Goal: Task Accomplishment & Management: Use online tool/utility

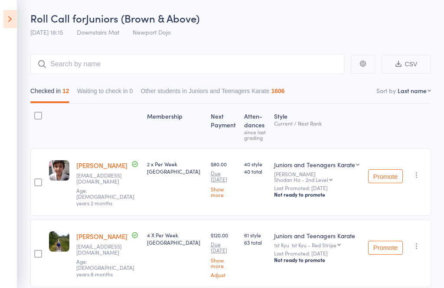
scroll to position [28, 0]
click at [13, 20] on icon at bounding box center [9, 19] width 13 height 18
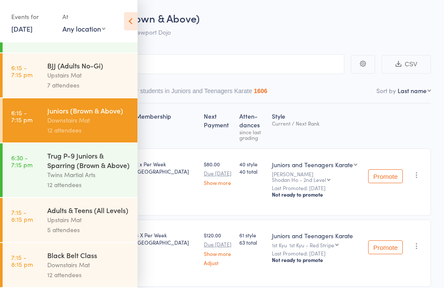
scroll to position [424, 0]
click at [84, 254] on div "Black Belt Class" at bounding box center [88, 255] width 83 height 10
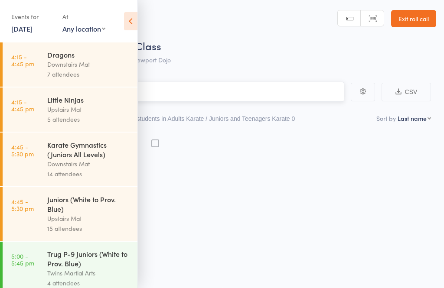
scroll to position [6, 0]
click at [133, 25] on icon at bounding box center [130, 21] width 13 height 18
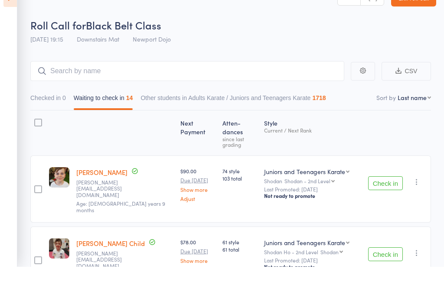
scroll to position [33, 0]
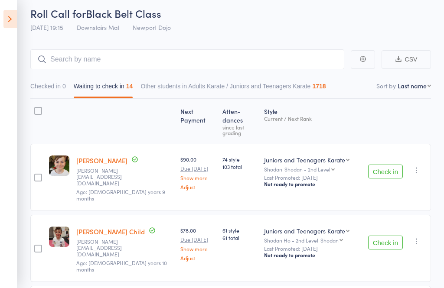
click at [390, 165] on button "Check in" at bounding box center [385, 172] width 35 height 14
click at [378, 165] on button "Check in" at bounding box center [385, 172] width 35 height 14
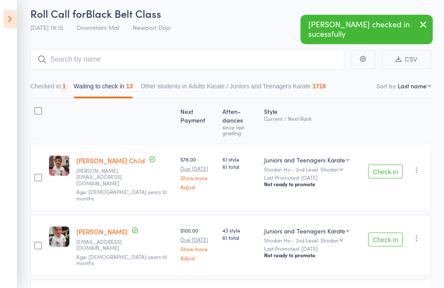
click at [381, 165] on button "Check in" at bounding box center [385, 172] width 35 height 14
click at [384, 144] on div "Check in Check in Promote Send message Add Note Add Task Add Flag Remove Mark a…" at bounding box center [397, 177] width 66 height 67
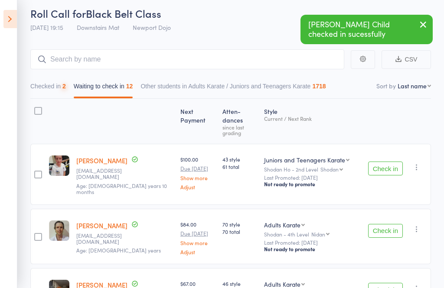
click at [378, 144] on div "Check in Check in Promote Send message Add Note Add Task Add Flag Remove Mark a…" at bounding box center [397, 174] width 66 height 61
click at [376, 162] on button "Check in" at bounding box center [385, 169] width 35 height 14
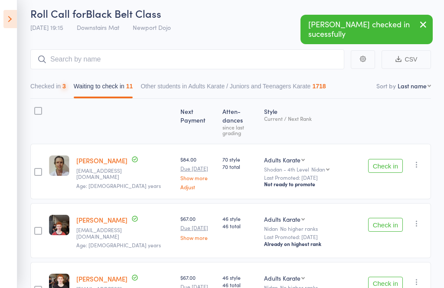
click at [378, 159] on button "Check in" at bounding box center [385, 166] width 35 height 14
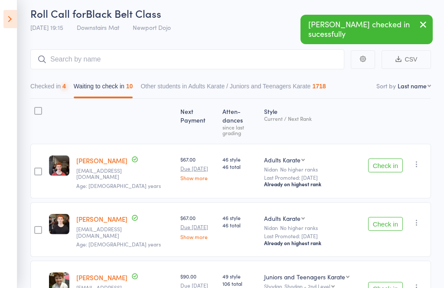
click at [380, 159] on button "Check in" at bounding box center [385, 166] width 35 height 14
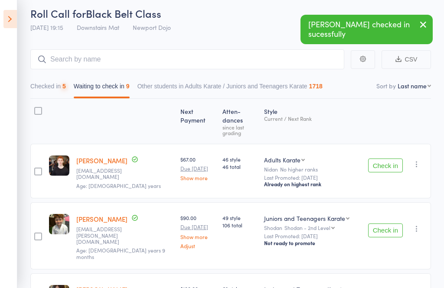
click at [385, 159] on button "Check in" at bounding box center [385, 166] width 35 height 14
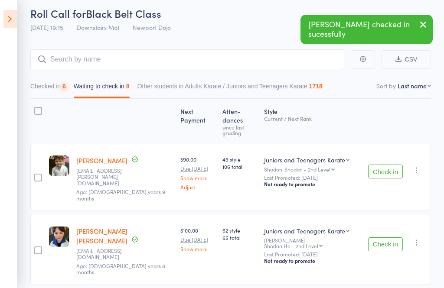
click at [382, 165] on button "Check in" at bounding box center [385, 172] width 35 height 14
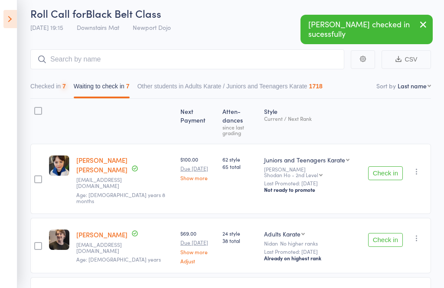
click at [383, 166] on button "Check in" at bounding box center [385, 173] width 35 height 14
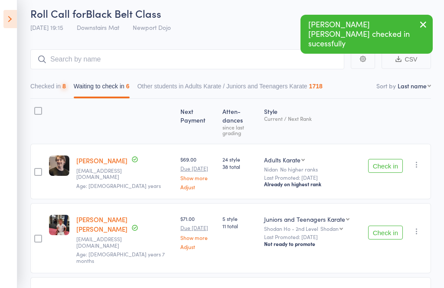
click at [382, 159] on button "Check in" at bounding box center [385, 166] width 35 height 14
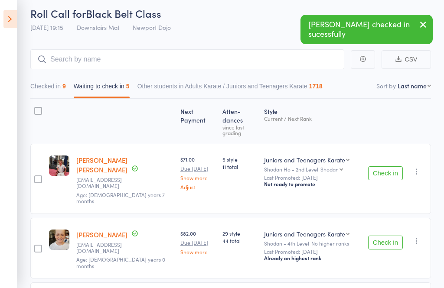
click at [392, 166] on button "Check in" at bounding box center [385, 173] width 35 height 14
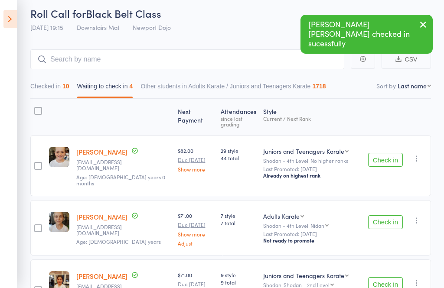
click at [385, 153] on button "Check in" at bounding box center [385, 160] width 35 height 14
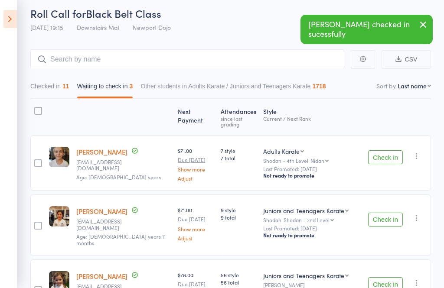
click at [386, 151] on button "Check in" at bounding box center [385, 157] width 35 height 14
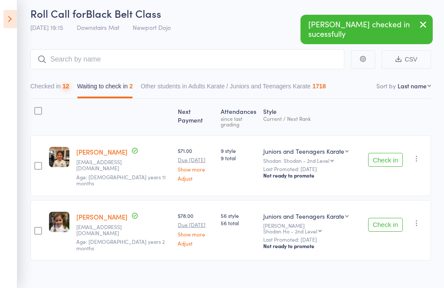
scroll to position [2, 0]
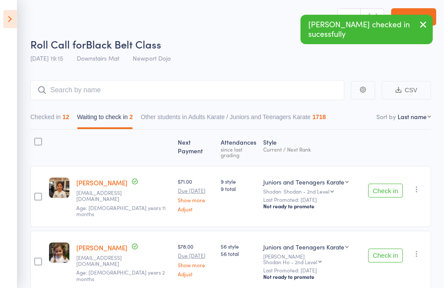
click at [49, 129] on button "Checked in 12" at bounding box center [49, 119] width 39 height 20
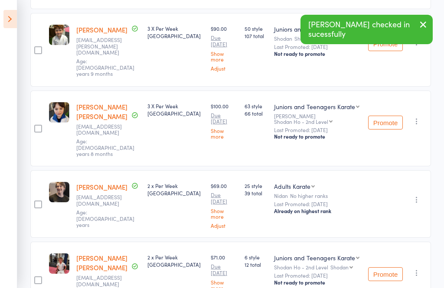
scroll to position [618, 0]
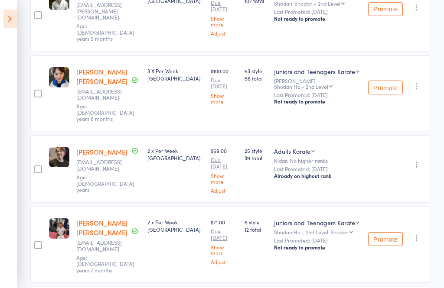
scroll to position [654, 0]
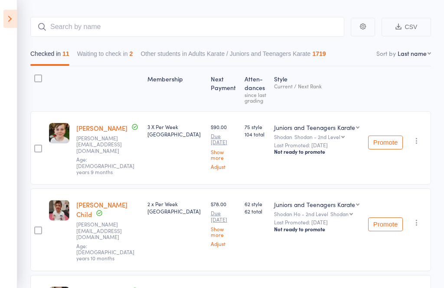
scroll to position [0, 0]
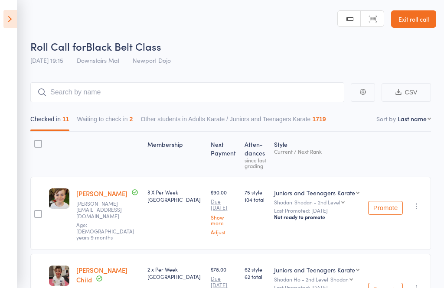
click at [104, 113] on button "Waiting to check in 2" at bounding box center [105, 121] width 56 height 20
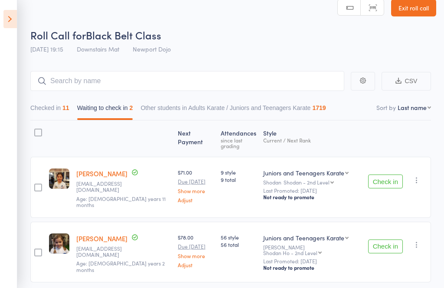
click at [395, 178] on button "Check in" at bounding box center [385, 182] width 35 height 14
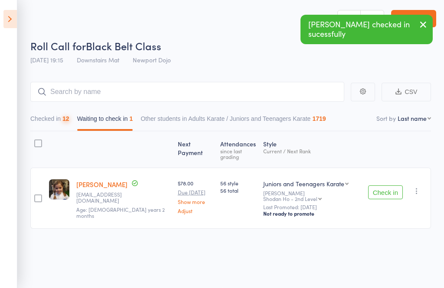
scroll to position [6, 0]
click at [387, 186] on button "Check in" at bounding box center [385, 192] width 35 height 14
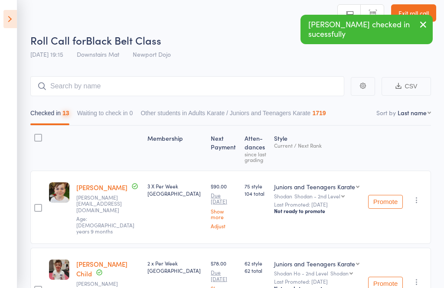
click at [47, 113] on button "Checked in 13" at bounding box center [49, 115] width 39 height 20
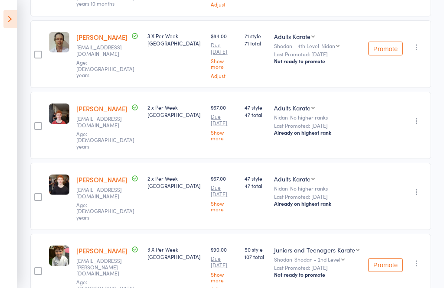
scroll to position [394, 0]
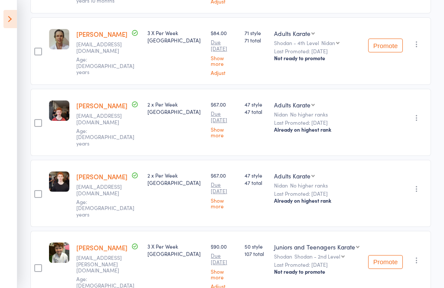
click at [414, 256] on icon "button" at bounding box center [416, 260] width 9 height 9
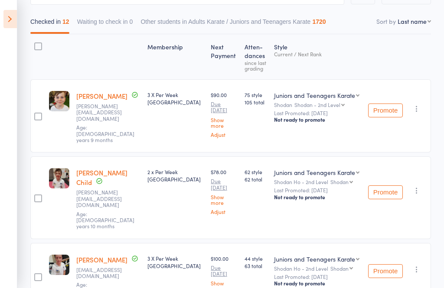
scroll to position [96, 0]
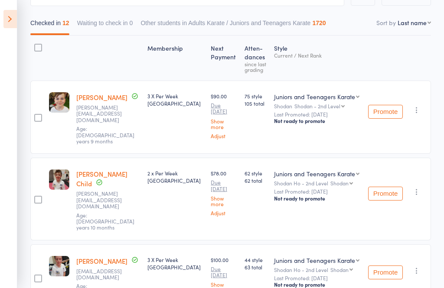
click at [6, 23] on icon at bounding box center [9, 19] width 13 height 18
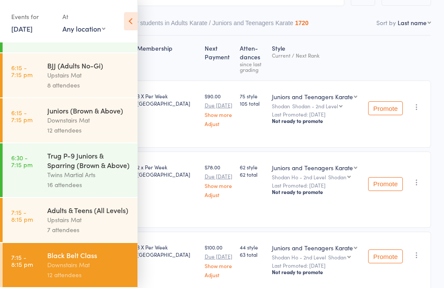
scroll to position [424, 0]
click at [135, 17] on icon at bounding box center [130, 21] width 13 height 18
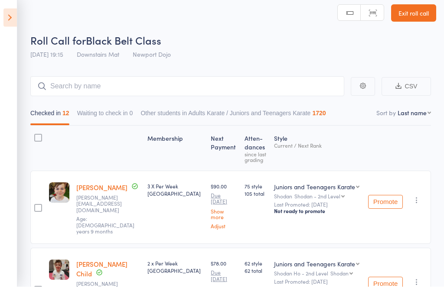
scroll to position [6, 0]
click at [21, 28] on header "Roll Call for Black Belt Class [DATE] 19:15 Downstairs Mat Newport Dojo Manual …" at bounding box center [222, 28] width 444 height 69
click at [4, 20] on icon at bounding box center [9, 19] width 13 height 18
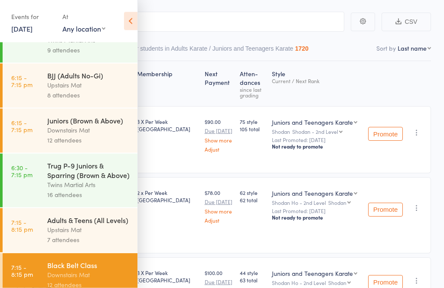
scroll to position [0, 0]
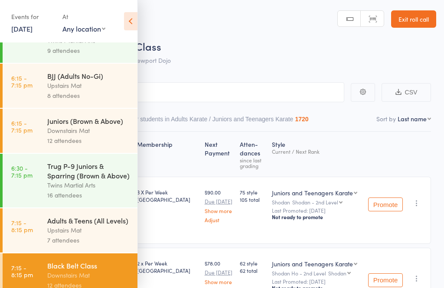
click at [136, 13] on icon at bounding box center [130, 21] width 13 height 18
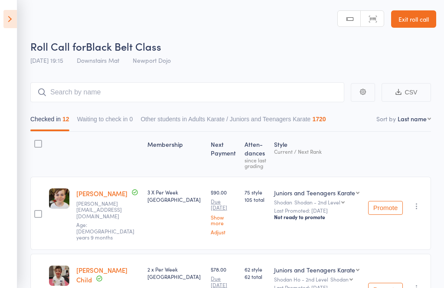
click at [12, 18] on icon at bounding box center [9, 19] width 13 height 18
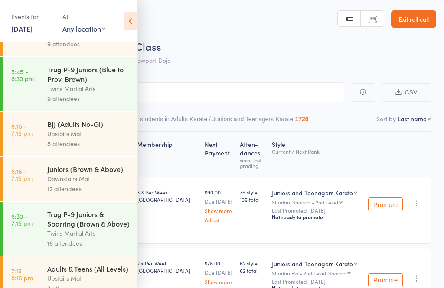
scroll to position [350, 0]
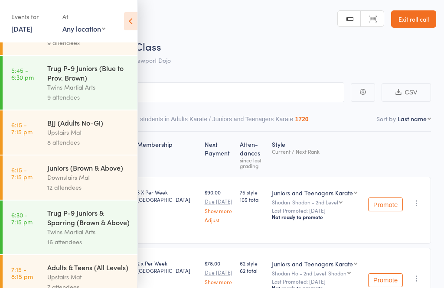
click at [41, 146] on link "6:15 - 7:15 pm BJJ (Adults No-Gi) Upstairs Mat 8 attendees" at bounding box center [70, 132] width 135 height 44
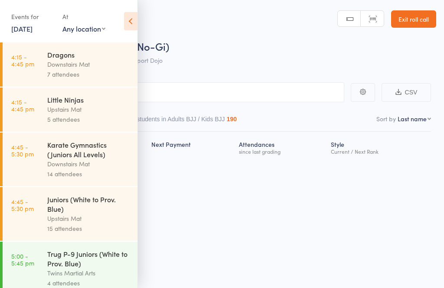
click at [127, 24] on icon at bounding box center [130, 21] width 13 height 18
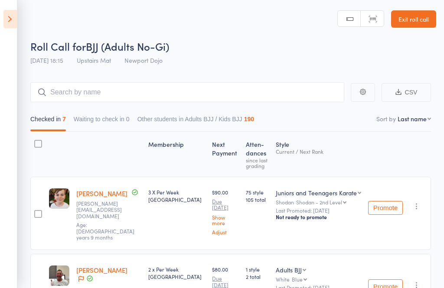
click at [7, 26] on icon at bounding box center [9, 19] width 13 height 18
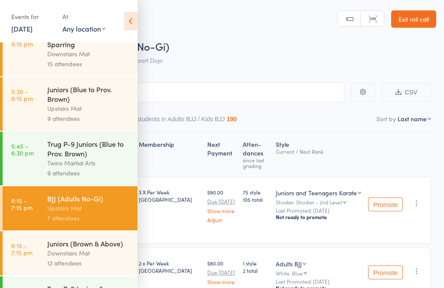
scroll to position [257, 0]
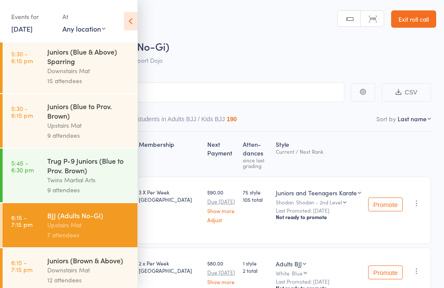
click at [49, 120] on div "Juniors (Blue to Prov. Brown)" at bounding box center [88, 110] width 83 height 19
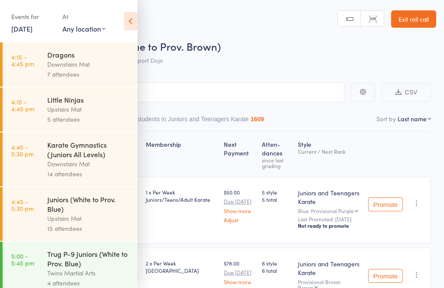
click at [137, 23] on icon at bounding box center [130, 21] width 13 height 18
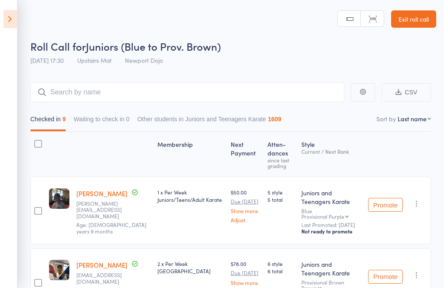
click at [5, 27] on icon at bounding box center [9, 19] width 13 height 18
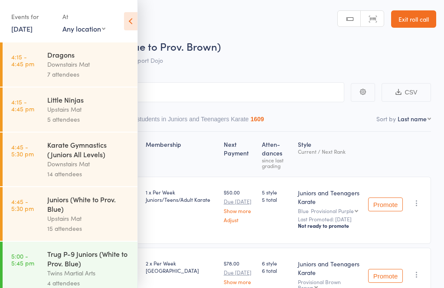
click at [46, 167] on link "4:45 - 5:30 pm Karate Gymnastics (Juniors All Levels) Downstairs Mat 14 attende…" at bounding box center [70, 160] width 135 height 54
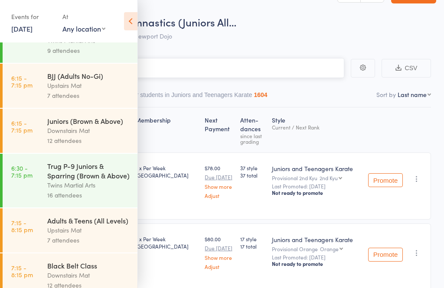
scroll to position [24, 0]
click at [130, 19] on icon at bounding box center [130, 21] width 13 height 18
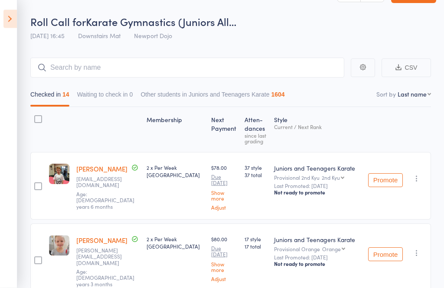
scroll to position [25, 0]
